Goal: Check status

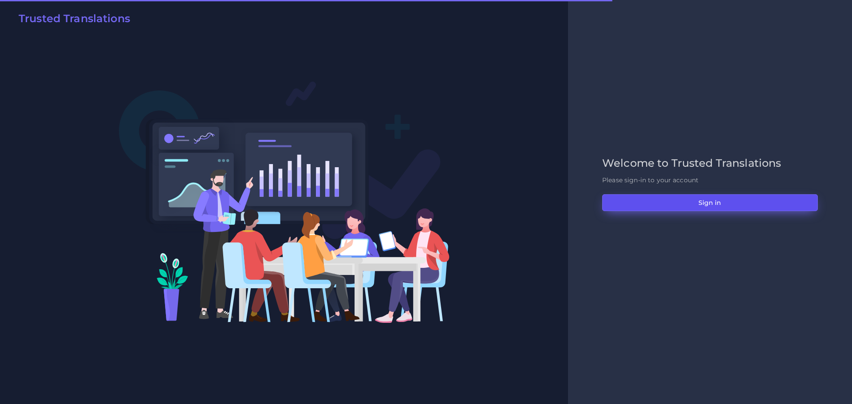
click at [698, 200] on button "Sign in" at bounding box center [710, 202] width 216 height 17
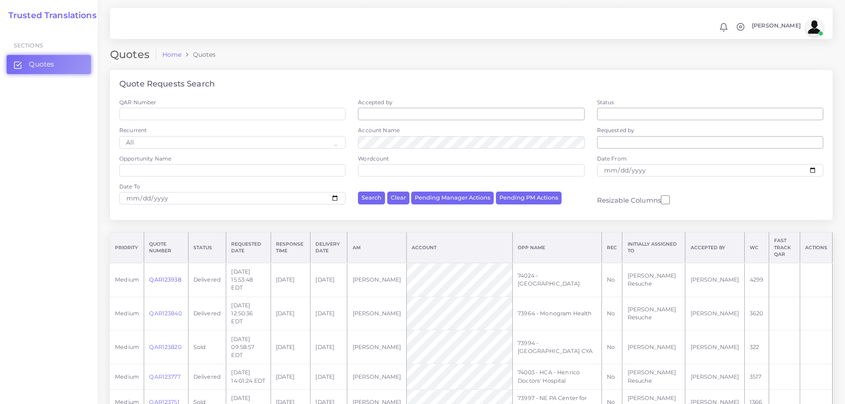
click at [151, 276] on link "QAR123938" at bounding box center [165, 279] width 32 height 7
